Goal: Transaction & Acquisition: Purchase product/service

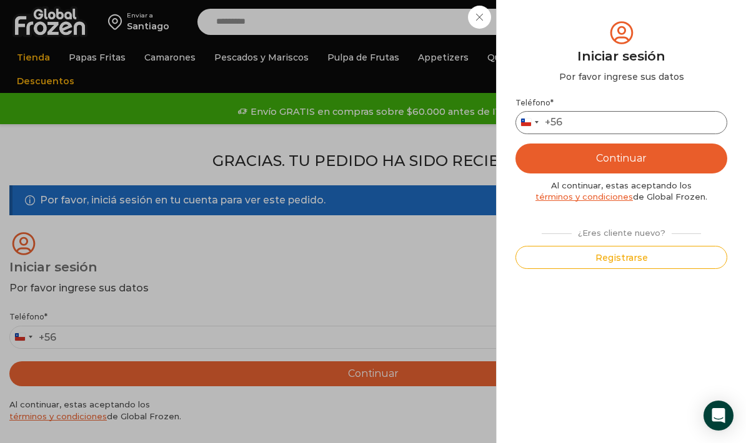
click at [688, 119] on input "Teléfono *" at bounding box center [621, 122] width 212 height 23
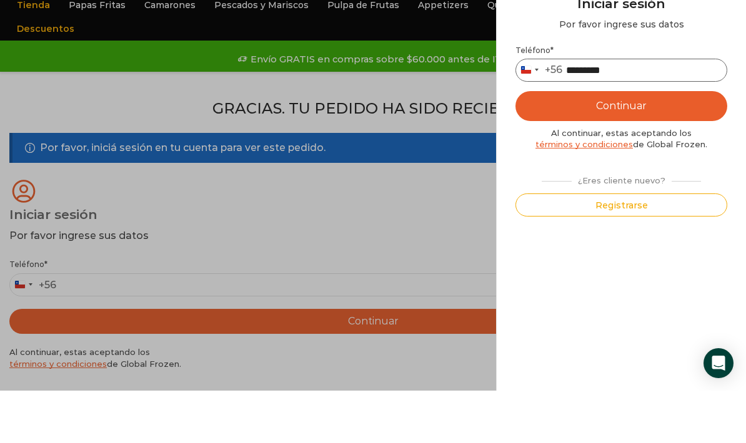
type input "*********"
click at [633, 144] on button "Continuar" at bounding box center [621, 159] width 212 height 30
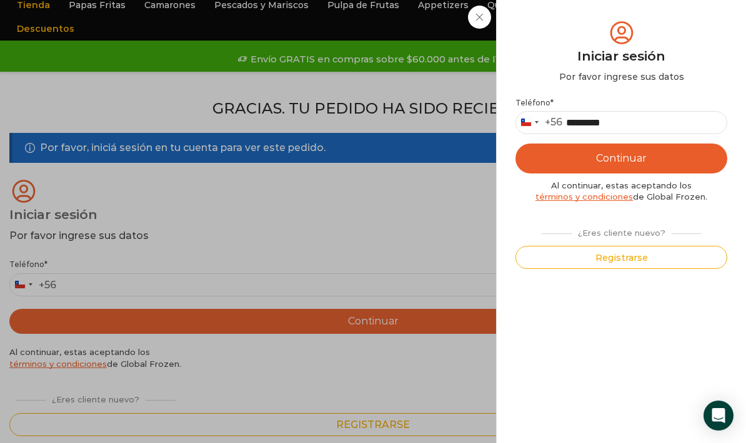
click at [608, 164] on button "Continuar" at bounding box center [621, 159] width 212 height 30
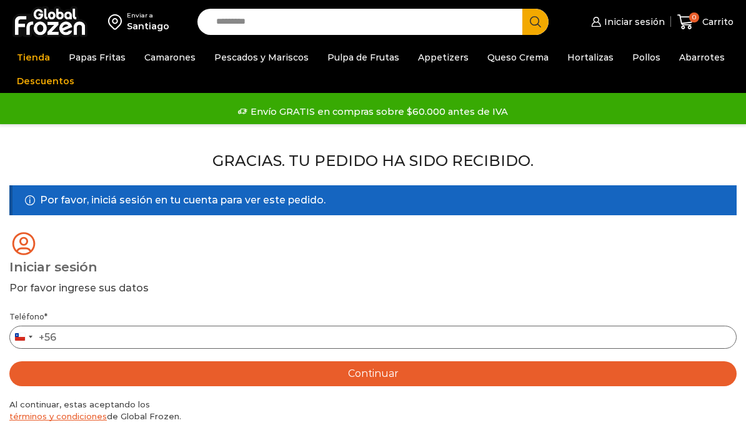
click at [547, 334] on input "Teléfono *" at bounding box center [372, 337] width 727 height 23
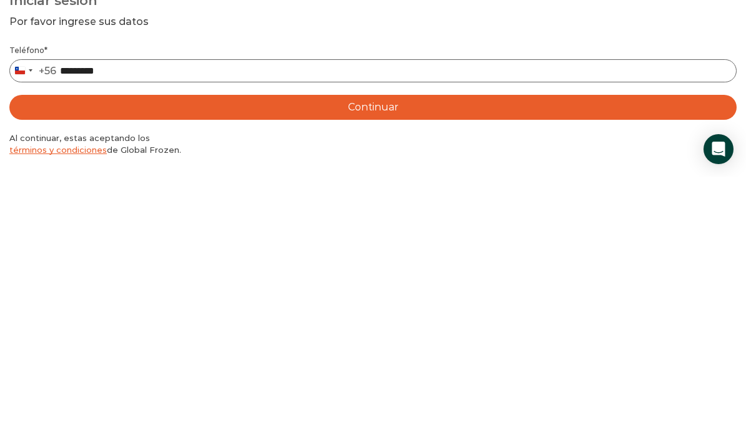
type input "*********"
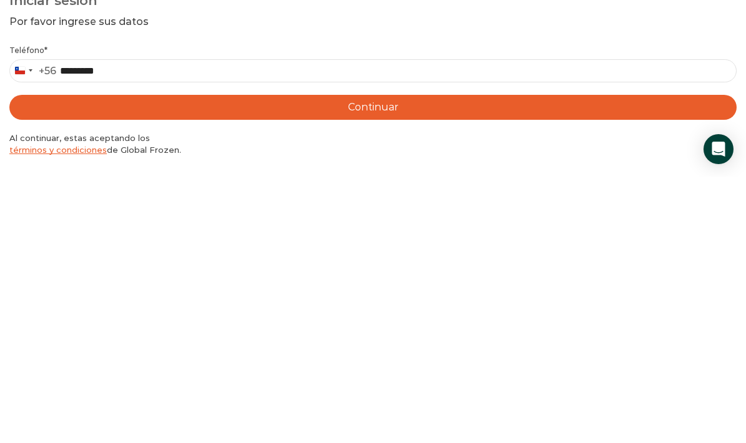
click at [396, 362] on button "Continuar" at bounding box center [372, 374] width 727 height 25
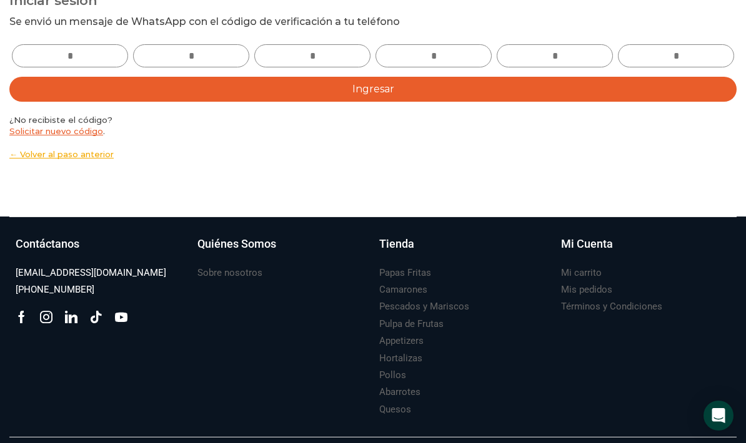
click at [79, 60] on input "text" at bounding box center [70, 55] width 116 height 23
type input "*"
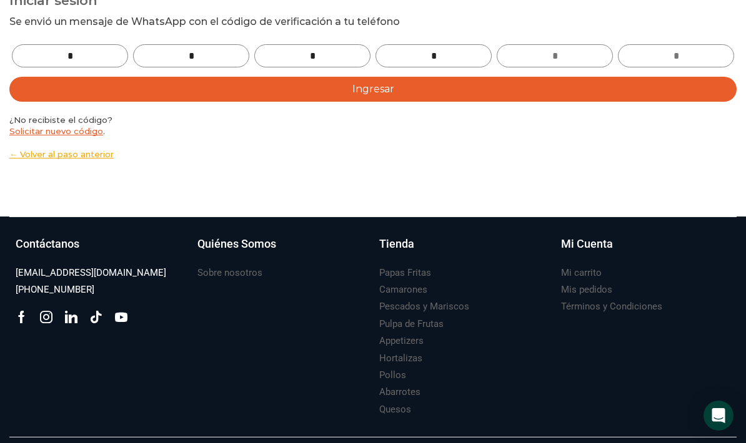
type input "*"
click at [440, 86] on button "Ingresar" at bounding box center [372, 89] width 727 height 25
click at [390, 102] on button "Ingresar" at bounding box center [372, 89] width 727 height 25
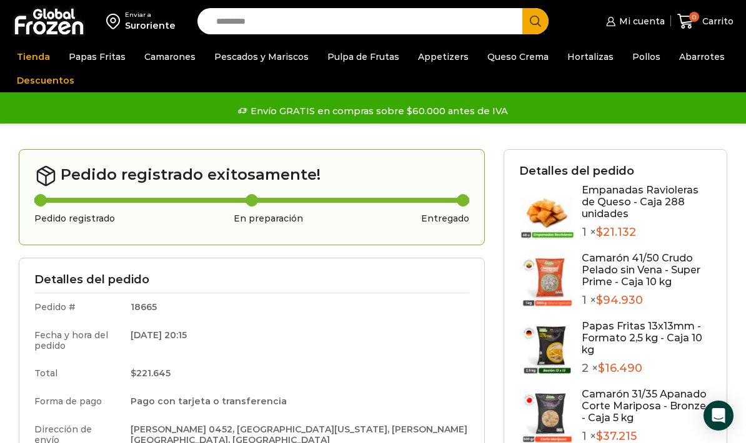
click at [96, 59] on link "Papas Fritas" at bounding box center [96, 57] width 69 height 24
click at [96, 64] on link "Papas Fritas" at bounding box center [96, 57] width 69 height 24
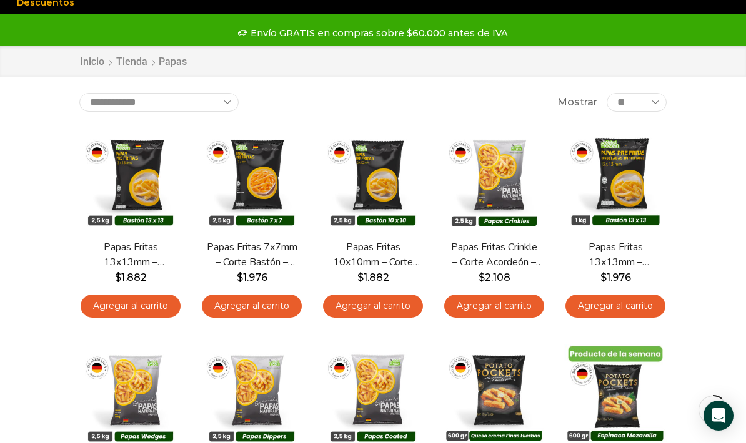
scroll to position [80, 0]
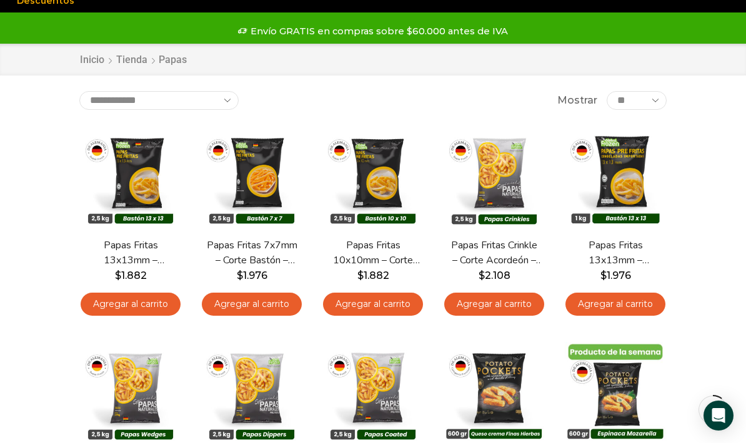
click at [139, 312] on link "Agregar al carrito" at bounding box center [131, 304] width 100 height 23
click at [152, 301] on link "Agregar al carrito" at bounding box center [131, 304] width 100 height 23
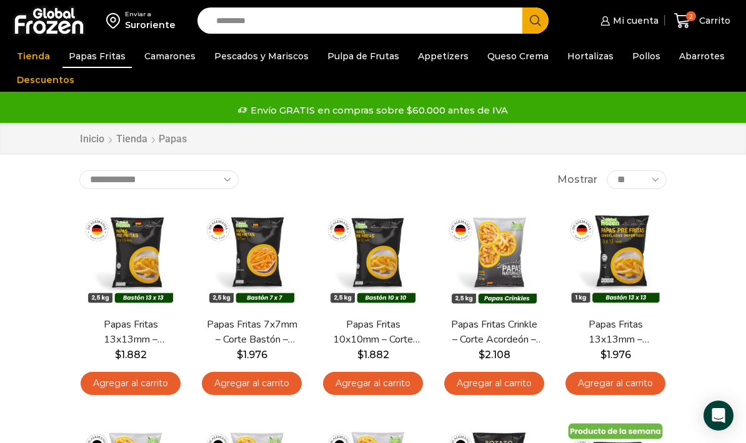
scroll to position [16, 0]
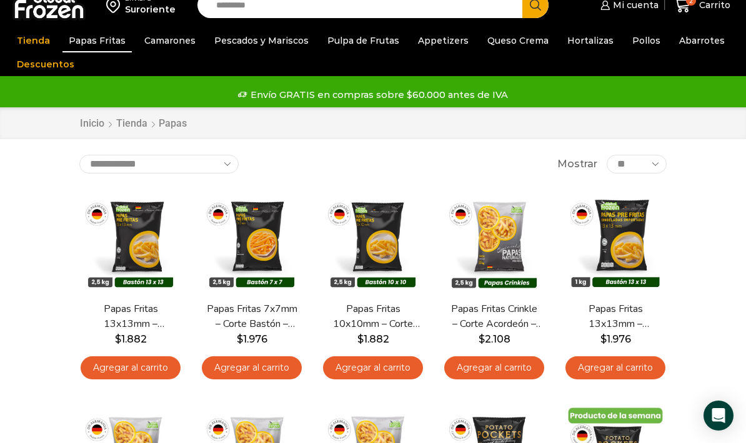
click at [151, 369] on link "Agregar al carrito" at bounding box center [131, 368] width 100 height 23
click at [687, 47] on link "Abarrotes" at bounding box center [702, 41] width 58 height 24
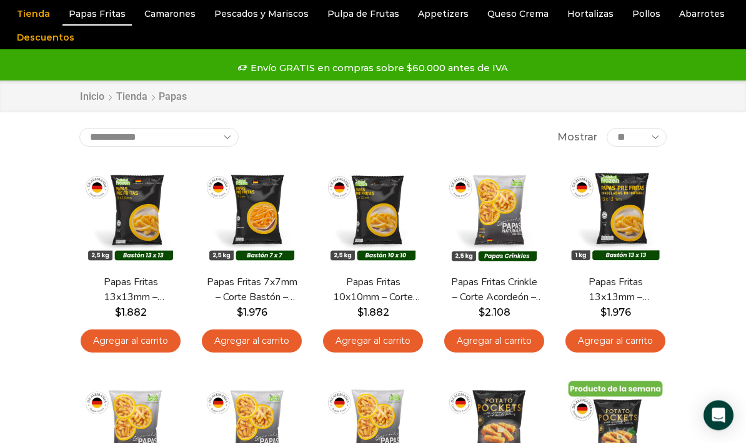
scroll to position [0, 0]
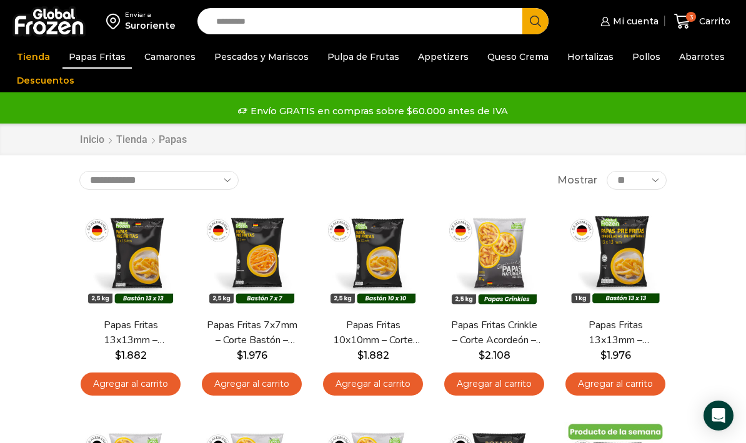
click at [683, 56] on link "Abarrotes" at bounding box center [702, 57] width 58 height 24
click at [675, 61] on link "Abarrotes" at bounding box center [702, 57] width 58 height 24
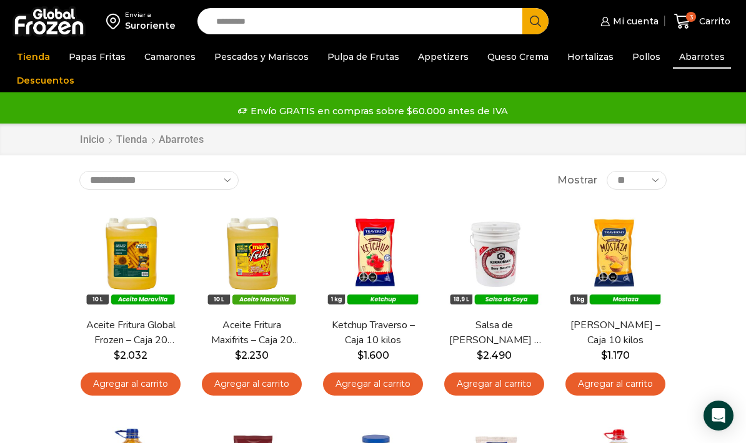
click at [627, 58] on link "Pollos" at bounding box center [646, 57] width 41 height 24
click at [630, 56] on link "Pollos" at bounding box center [646, 57] width 41 height 24
click at [626, 54] on link "Pollos" at bounding box center [646, 57] width 41 height 24
click at [572, 64] on link "Hortalizas" at bounding box center [590, 57] width 59 height 24
click at [570, 59] on link "Hortalizas" at bounding box center [590, 57] width 59 height 24
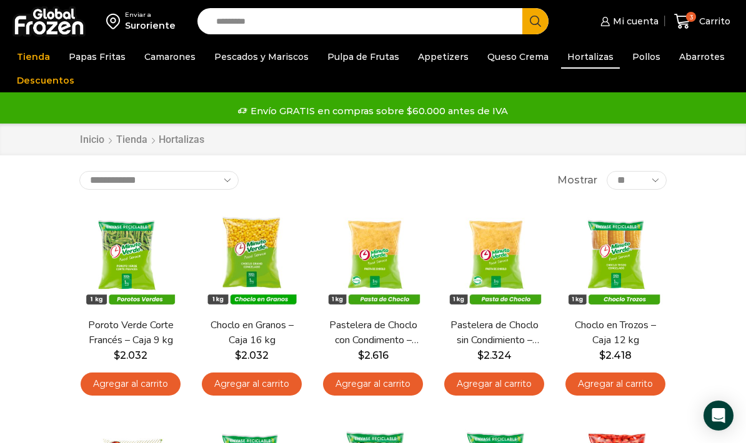
click at [630, 62] on link "Pollos" at bounding box center [646, 57] width 41 height 24
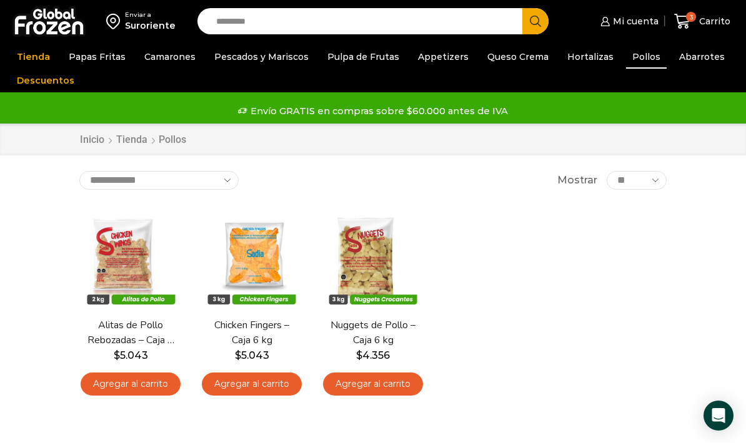
click at [338, 61] on link "Pulpa de Frutas" at bounding box center [363, 57] width 84 height 24
click at [435, 60] on link "Appetizers" at bounding box center [443, 57] width 63 height 24
click at [433, 59] on link "Appetizers" at bounding box center [443, 57] width 63 height 24
click at [422, 65] on link "Appetizers" at bounding box center [443, 57] width 63 height 24
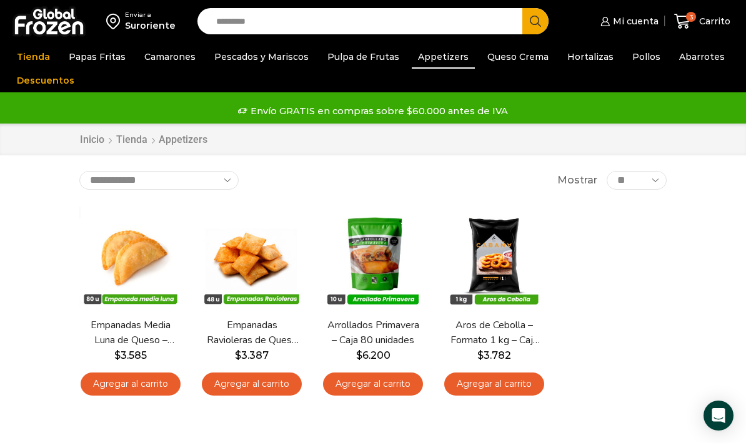
click at [121, 386] on link "Agregar al carrito" at bounding box center [131, 384] width 100 height 23
click at [691, 19] on div "4 [GEOGRAPHIC_DATA] 4 4 Shopping Cart 3 × $ $" at bounding box center [702, 21] width 62 height 29
click at [681, 19] on icon at bounding box center [682, 21] width 17 height 17
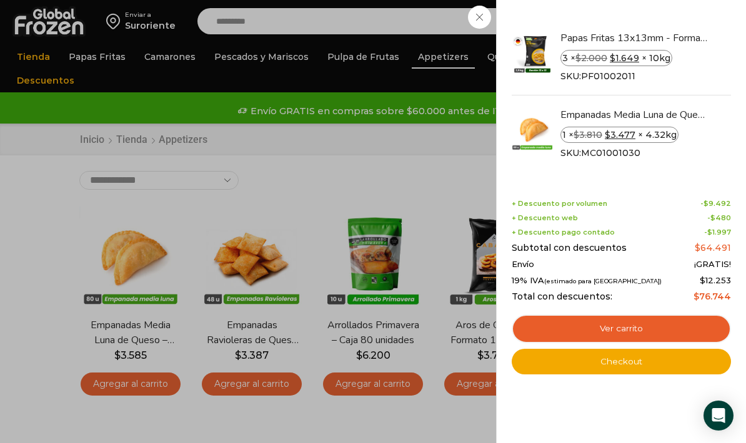
click at [572, 362] on link "Checkout" at bounding box center [621, 362] width 219 height 26
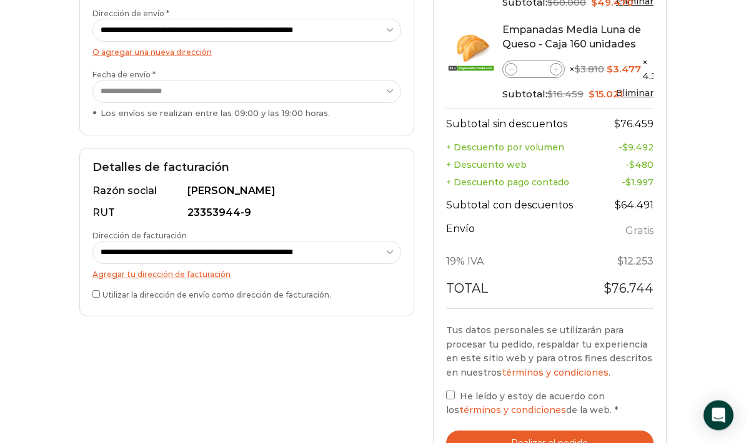
scroll to position [307, 0]
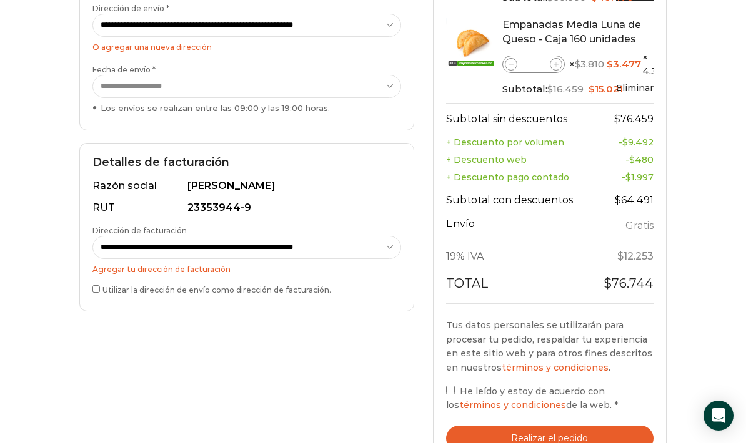
click at [546, 431] on button "Realizar el pedido" at bounding box center [549, 439] width 207 height 26
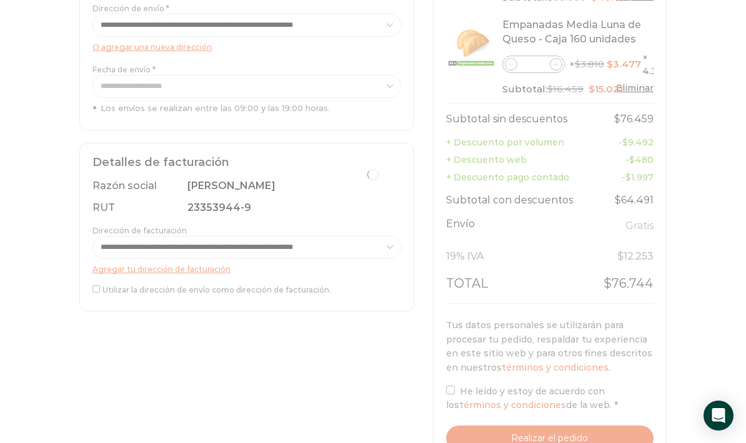
scroll to position [357, 0]
